Goal: Information Seeking & Learning: Learn about a topic

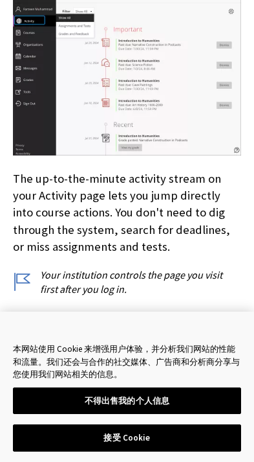
scroll to position [344, 5]
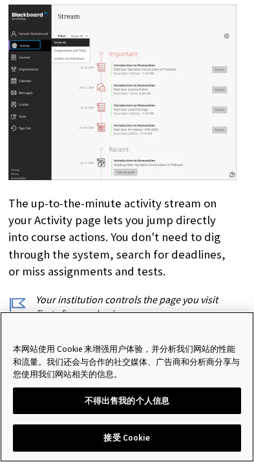
click at [177, 451] on button "接受 Cookie" at bounding box center [127, 437] width 229 height 27
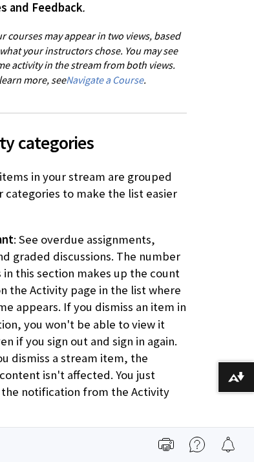
scroll to position [899, 47]
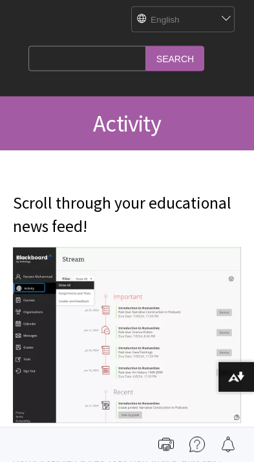
click at [88, 54] on input "Search Query" at bounding box center [87, 58] width 118 height 25
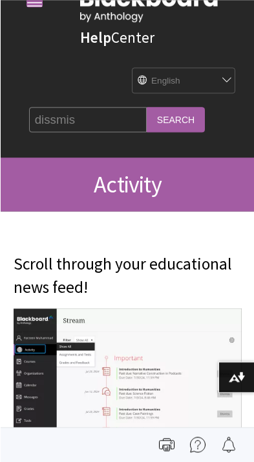
scroll to position [36, 0]
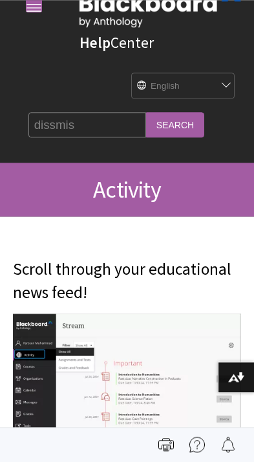
click at [54, 118] on input "dissmis" at bounding box center [87, 124] width 118 height 25
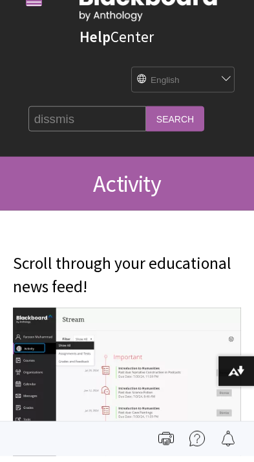
click at [54, 114] on input "dissmis" at bounding box center [87, 124] width 118 height 25
click at [52, 112] on input "dissmis" at bounding box center [87, 124] width 118 height 25
type input "d"
type input "dismiss"
click at [146, 126] on input "Search" at bounding box center [175, 124] width 58 height 25
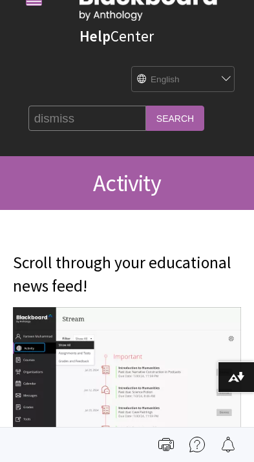
scroll to position [0, 0]
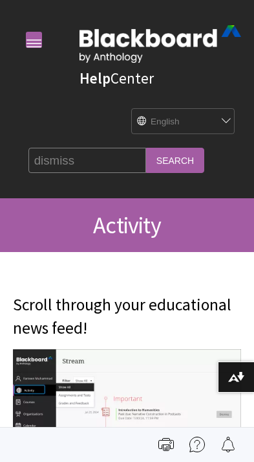
click at [46, 34] on div "Help Center English عربية Català Cymraeg Deutsch Español Suomi Français עברית I…" at bounding box center [127, 98] width 254 height 197
click at [34, 37] on link at bounding box center [34, 40] width 16 height 16
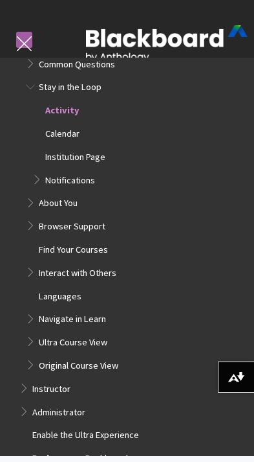
click at [66, 171] on span "Notifications" at bounding box center [70, 178] width 50 height 15
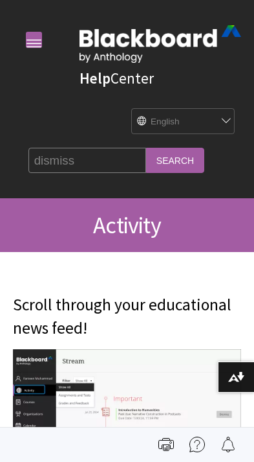
scroll to position [888, 0]
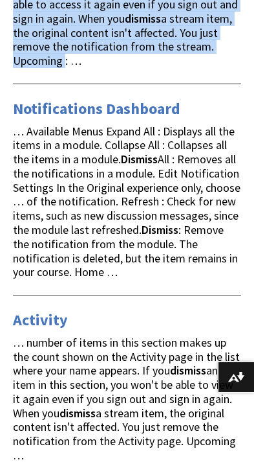
scroll to position [696, 0]
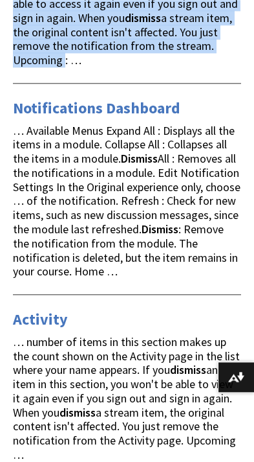
click at [135, 265] on span "… Available Menus Expand All : Displays all the items in a module. Collapse All…" at bounding box center [127, 201] width 228 height 156
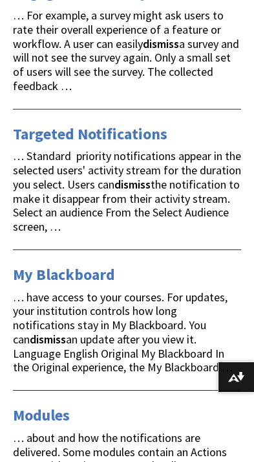
scroll to position [1228, 0]
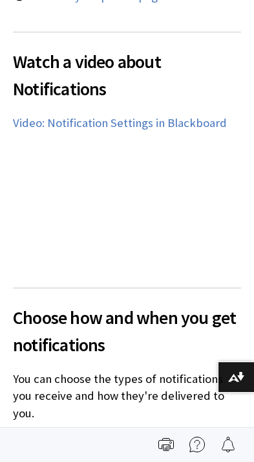
scroll to position [1109, 0]
